Goal: Task Accomplishment & Management: Manage account settings

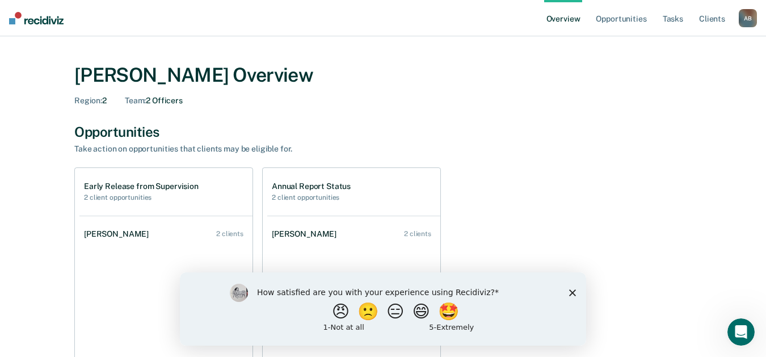
click at [571, 291] on polygon "Close survey" at bounding box center [572, 292] width 7 height 7
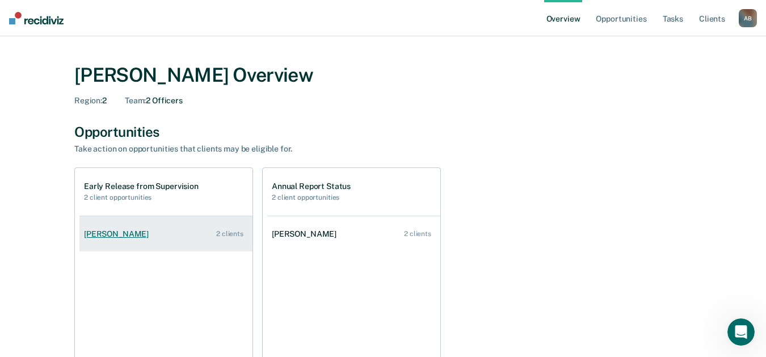
click at [200, 234] on link "[PERSON_NAME] 2 clients" at bounding box center [165, 234] width 173 height 32
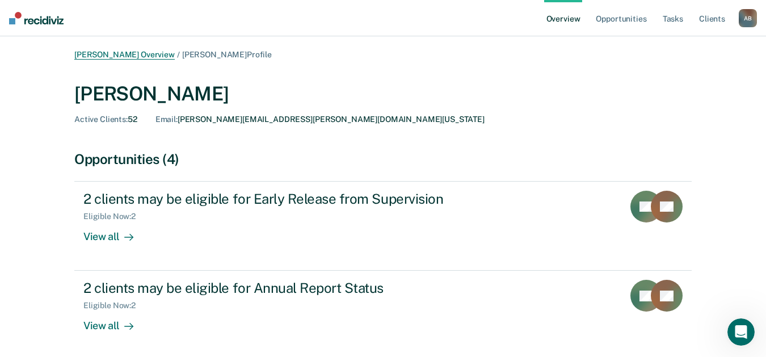
click at [140, 56] on link "[PERSON_NAME] Overview" at bounding box center [124, 55] width 100 height 10
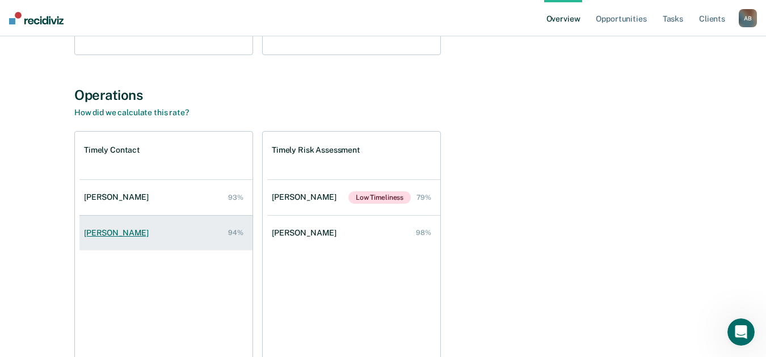
scroll to position [397, 0]
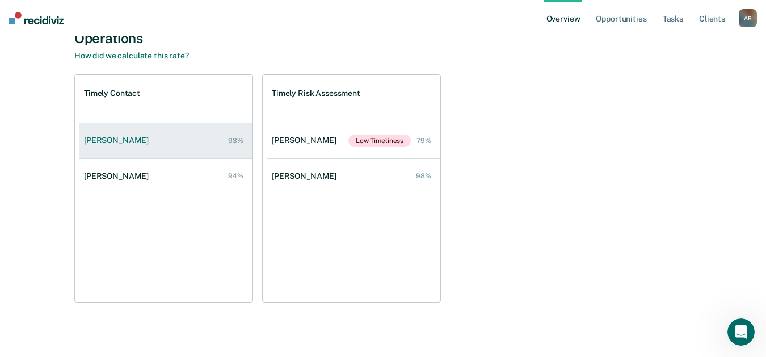
click at [130, 145] on div "[PERSON_NAME]" at bounding box center [118, 141] width 69 height 10
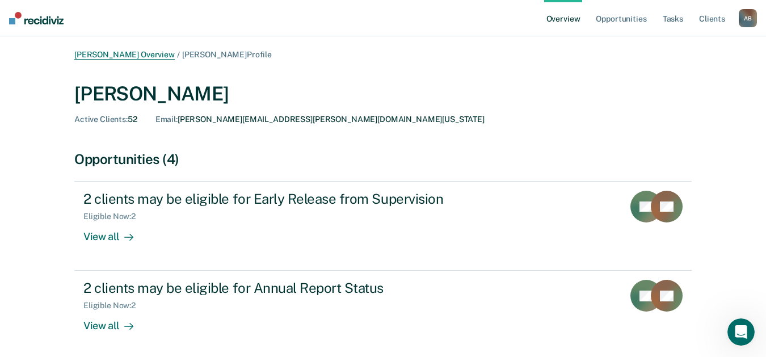
click at [108, 54] on link "[PERSON_NAME] Overview" at bounding box center [124, 55] width 100 height 10
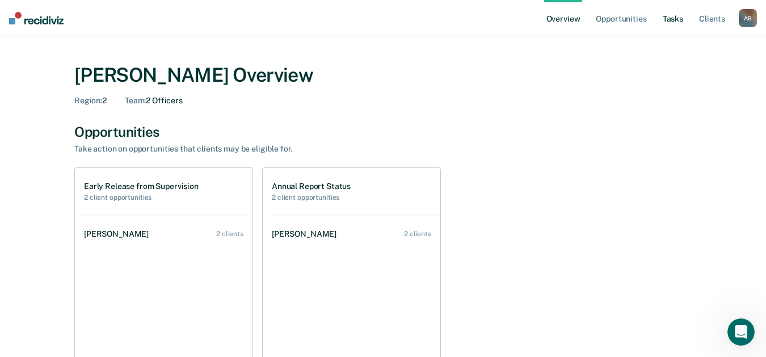
click at [675, 26] on link "Tasks" at bounding box center [672, 18] width 25 height 36
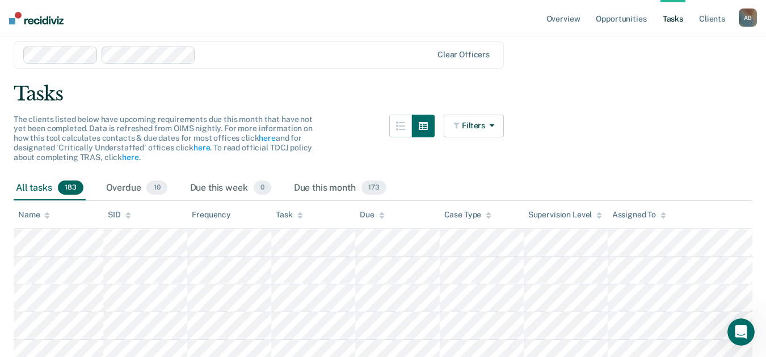
scroll to position [57, 0]
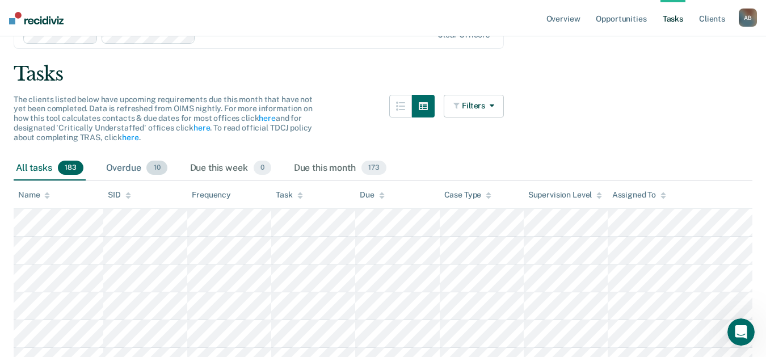
click at [154, 168] on span "10" at bounding box center [156, 168] width 20 height 15
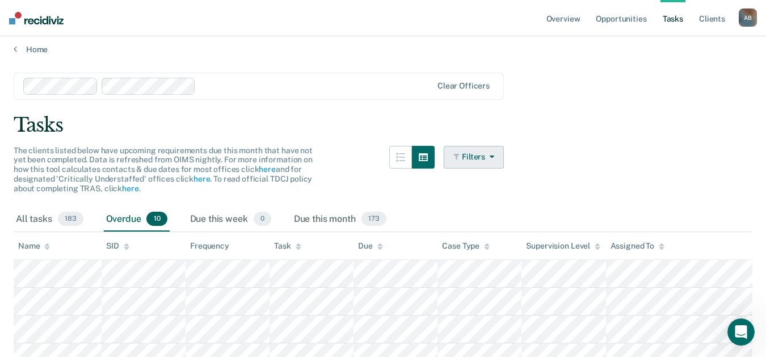
scroll to position [0, 0]
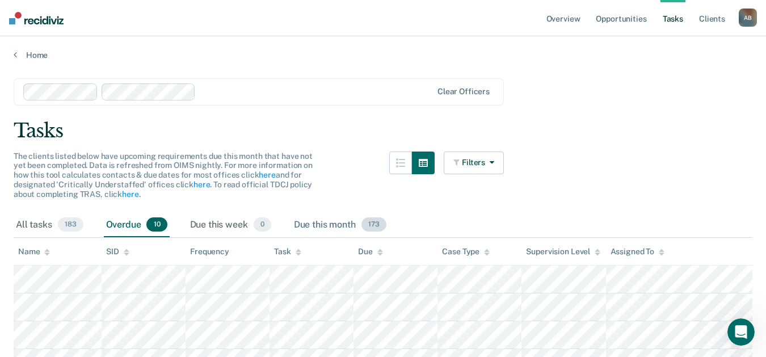
click at [309, 222] on div "Due this month 173" at bounding box center [340, 225] width 97 height 25
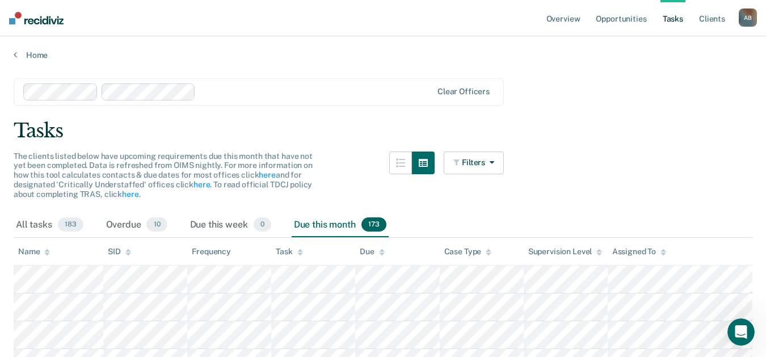
click at [750, 14] on div "A B" at bounding box center [748, 18] width 18 height 18
click at [688, 77] on link "Log Out" at bounding box center [701, 75] width 91 height 10
